Goal: Task Accomplishment & Management: Manage account settings

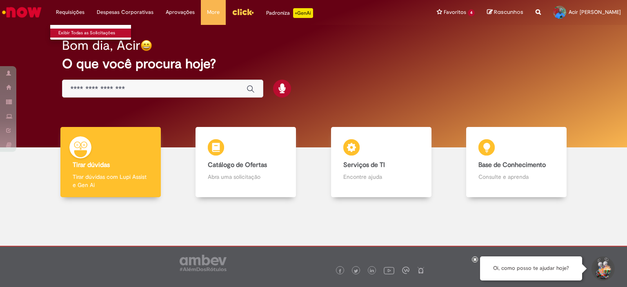
click at [92, 34] on link "Exibir Todas as Solicitações" at bounding box center [95, 33] width 90 height 9
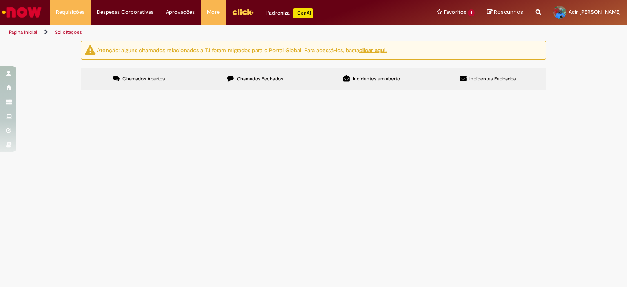
click at [17, 11] on img "Ir para a Homepage" at bounding box center [22, 12] width 42 height 16
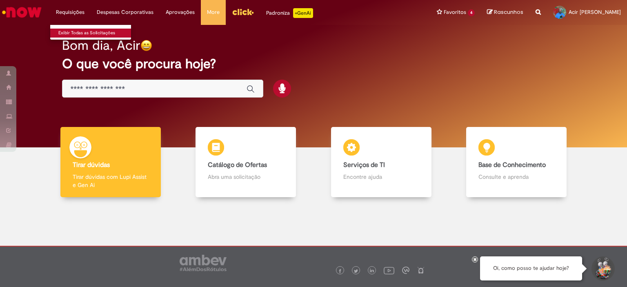
click at [79, 32] on link "Exibir Todas as Solicitações" at bounding box center [95, 33] width 90 height 9
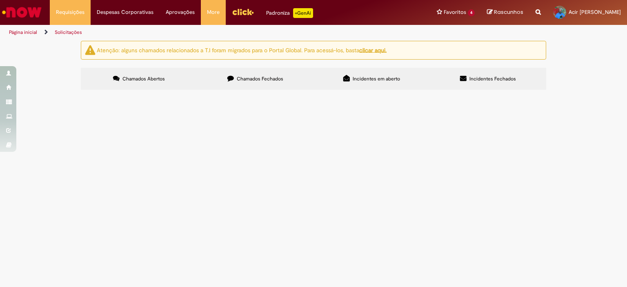
click at [269, 80] on span "Chamados Fechados" at bounding box center [260, 79] width 47 height 7
click at [0, 0] on td at bounding box center [0, 0] width 0 height 0
